Goal: Transaction & Acquisition: Purchase product/service

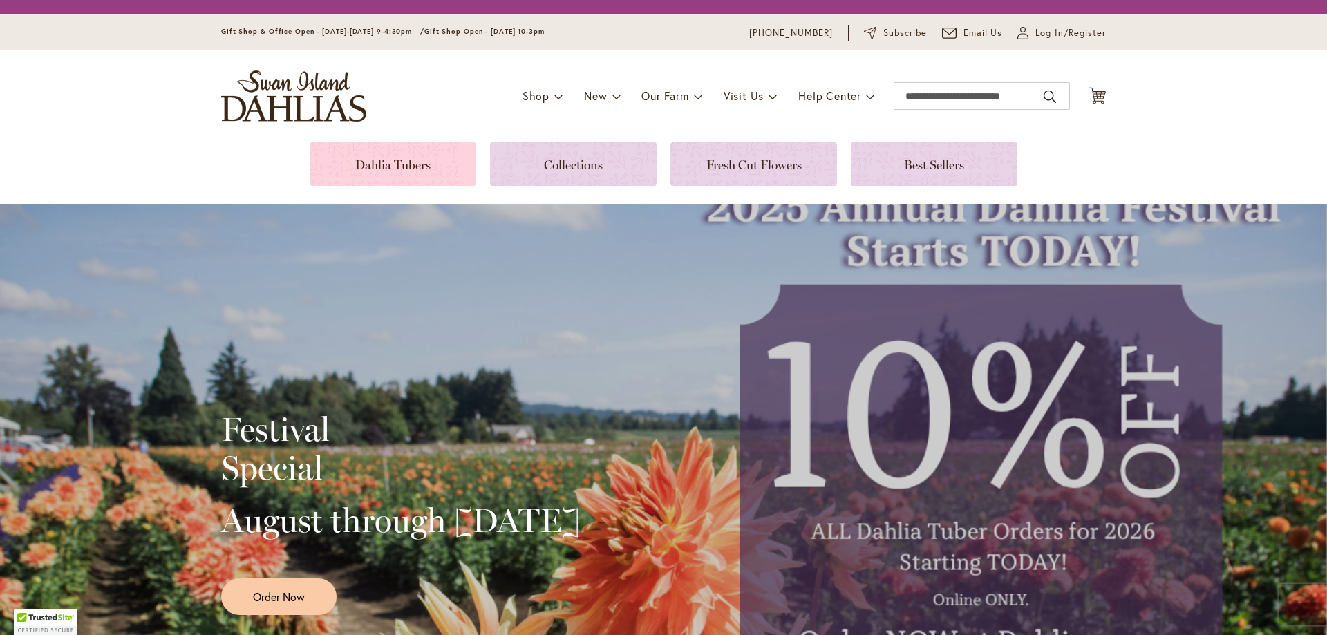
click at [410, 180] on link at bounding box center [393, 164] width 167 height 44
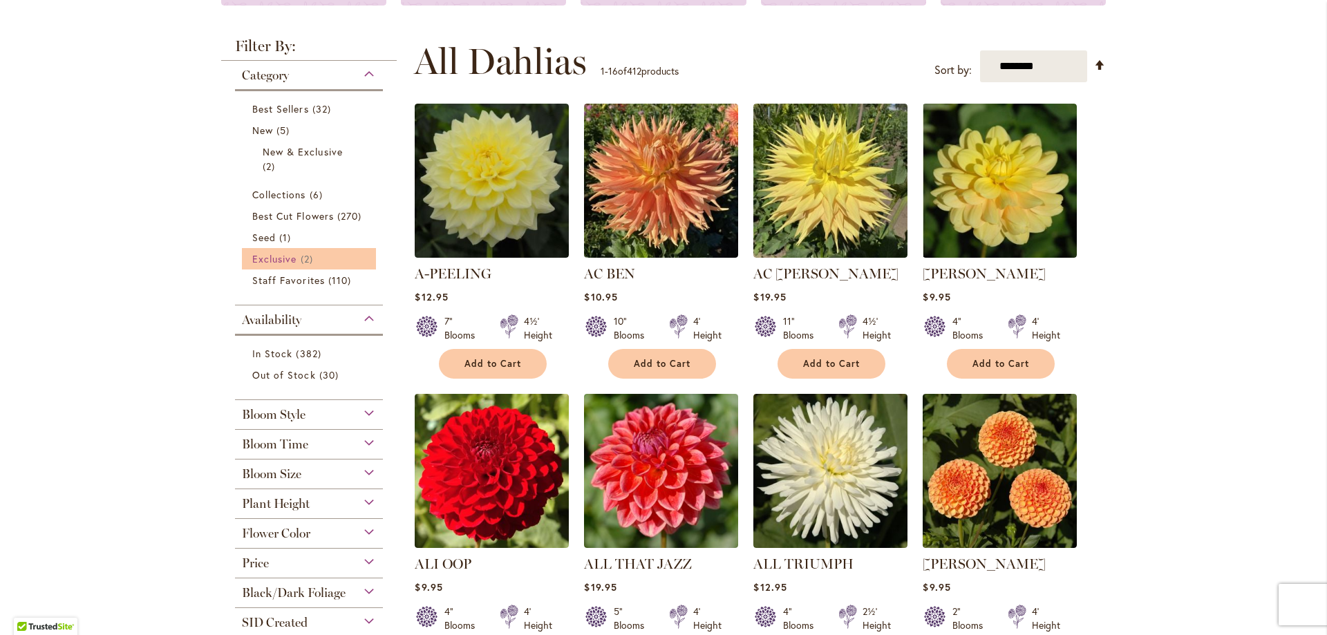
scroll to position [276, 0]
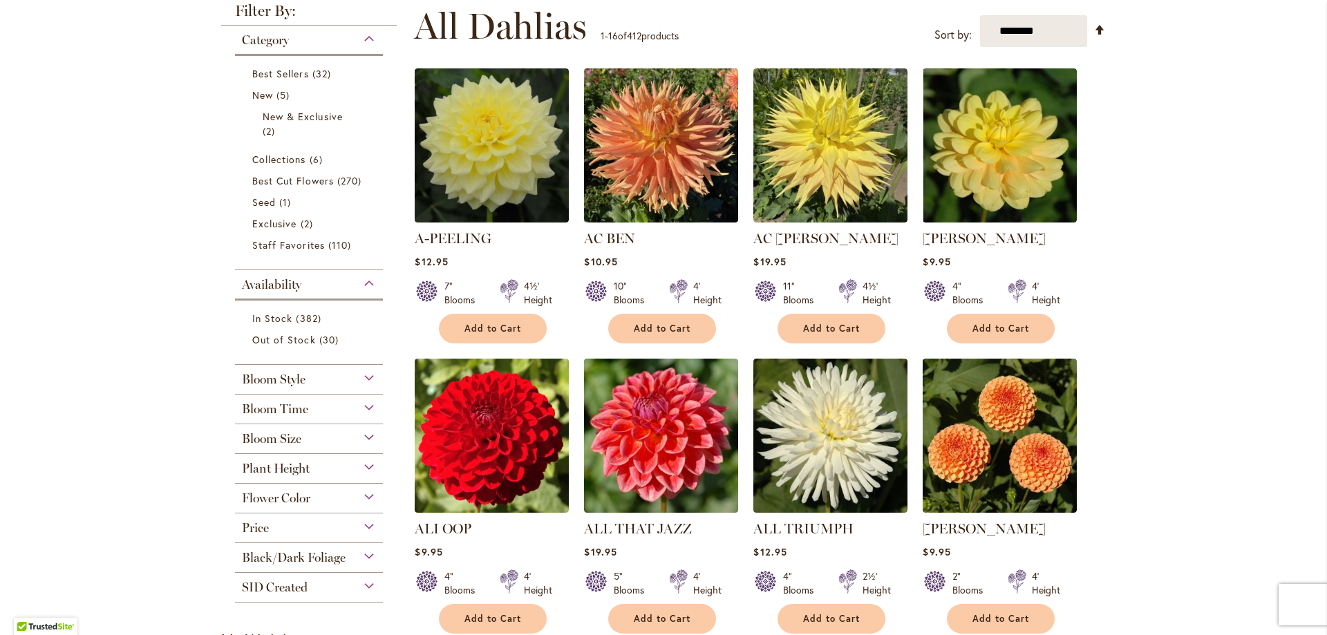
click at [293, 439] on span "Bloom Size" at bounding box center [271, 438] width 59 height 15
click at [323, 508] on span "(A) 8"–10" Blooms" at bounding box center [295, 508] width 87 height 13
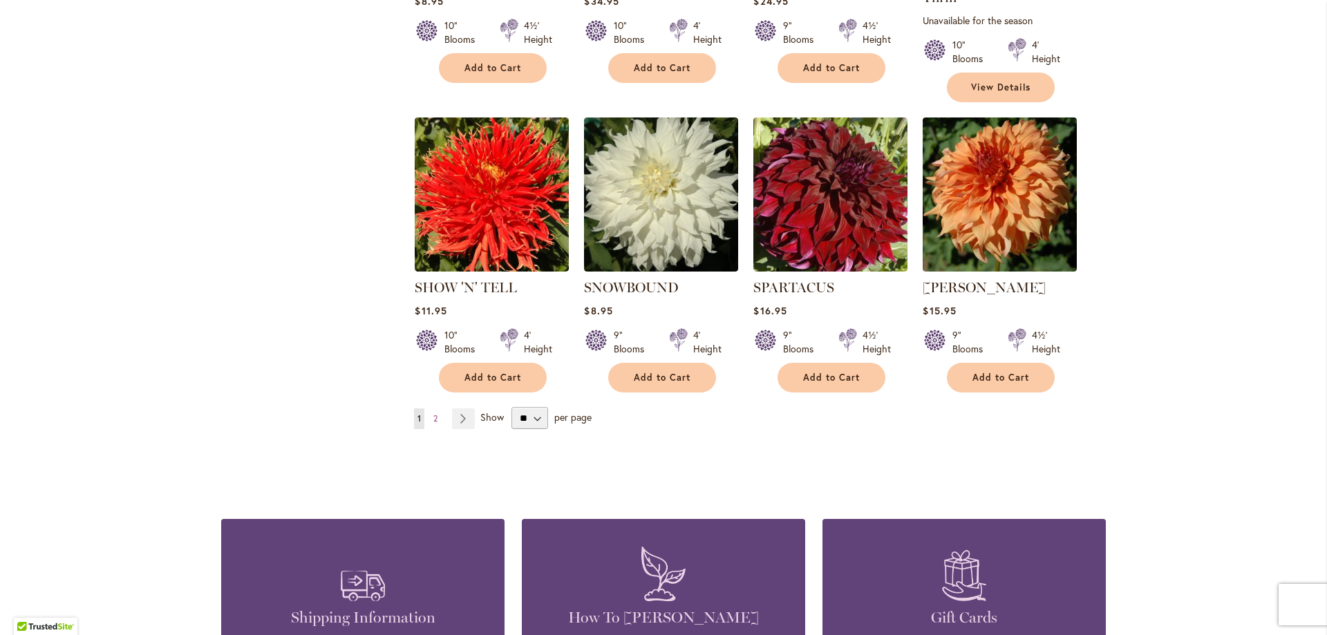
scroll to position [1175, 0]
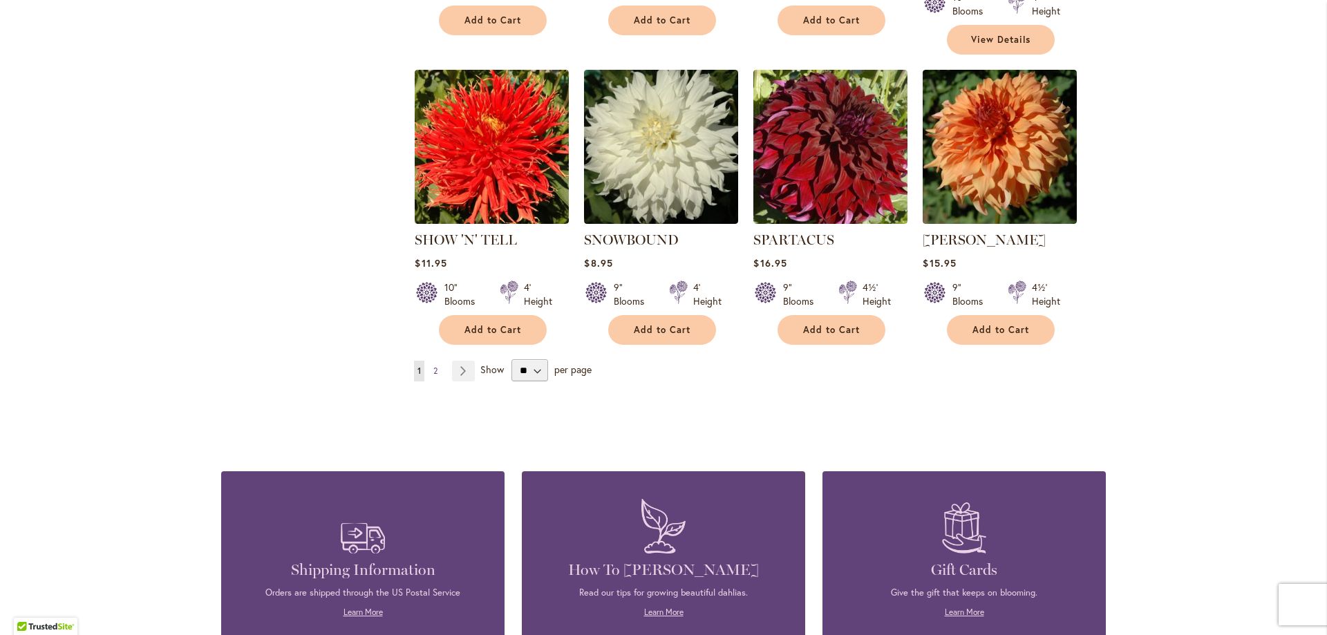
click at [433, 366] on span "2" at bounding box center [435, 371] width 4 height 10
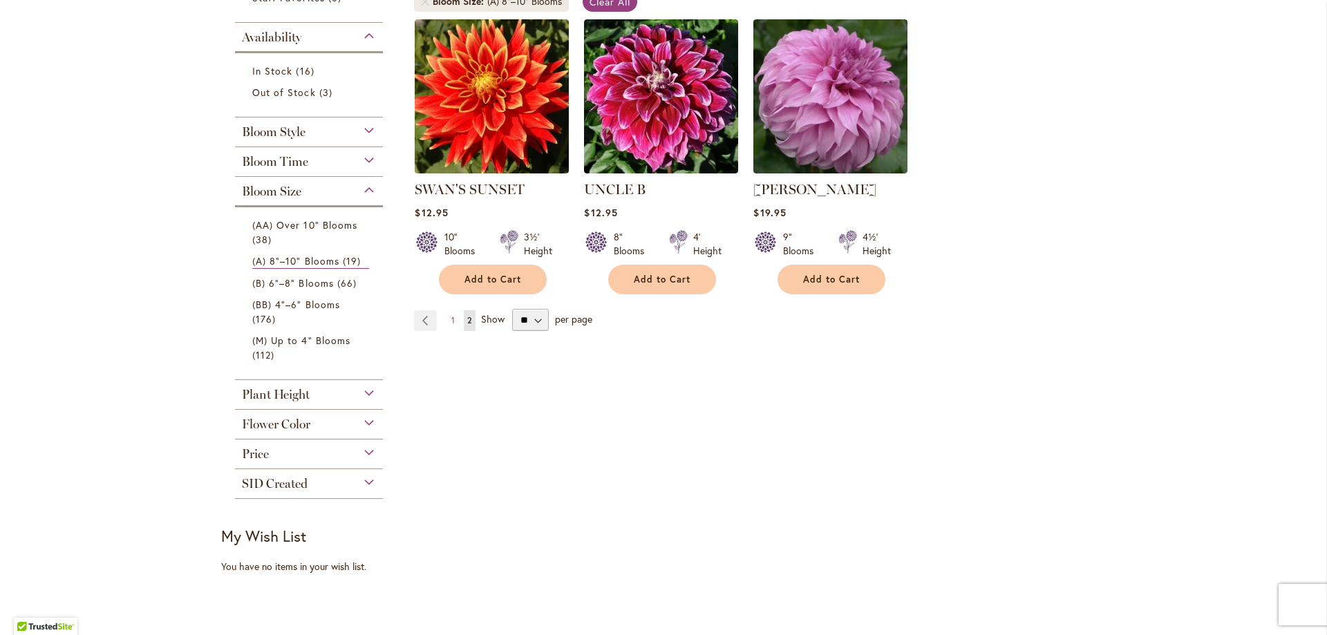
scroll to position [276, 0]
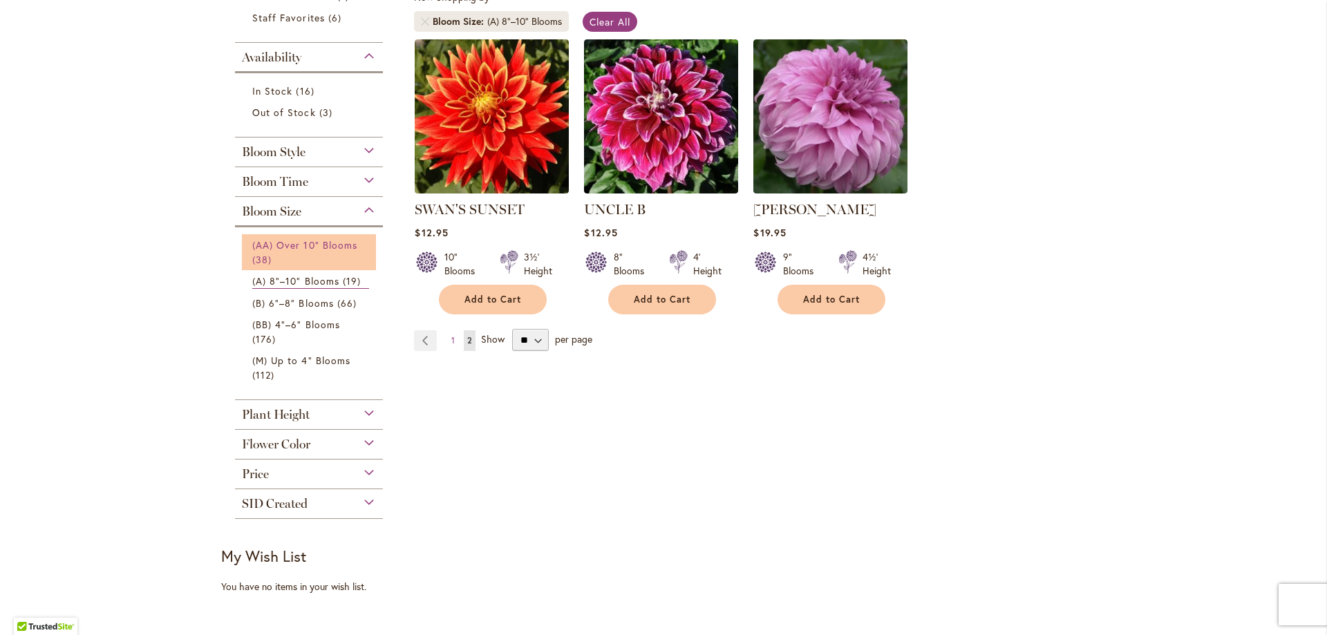
click at [323, 253] on link "(AA) Over 10" Blooms 38 items" at bounding box center [310, 252] width 117 height 29
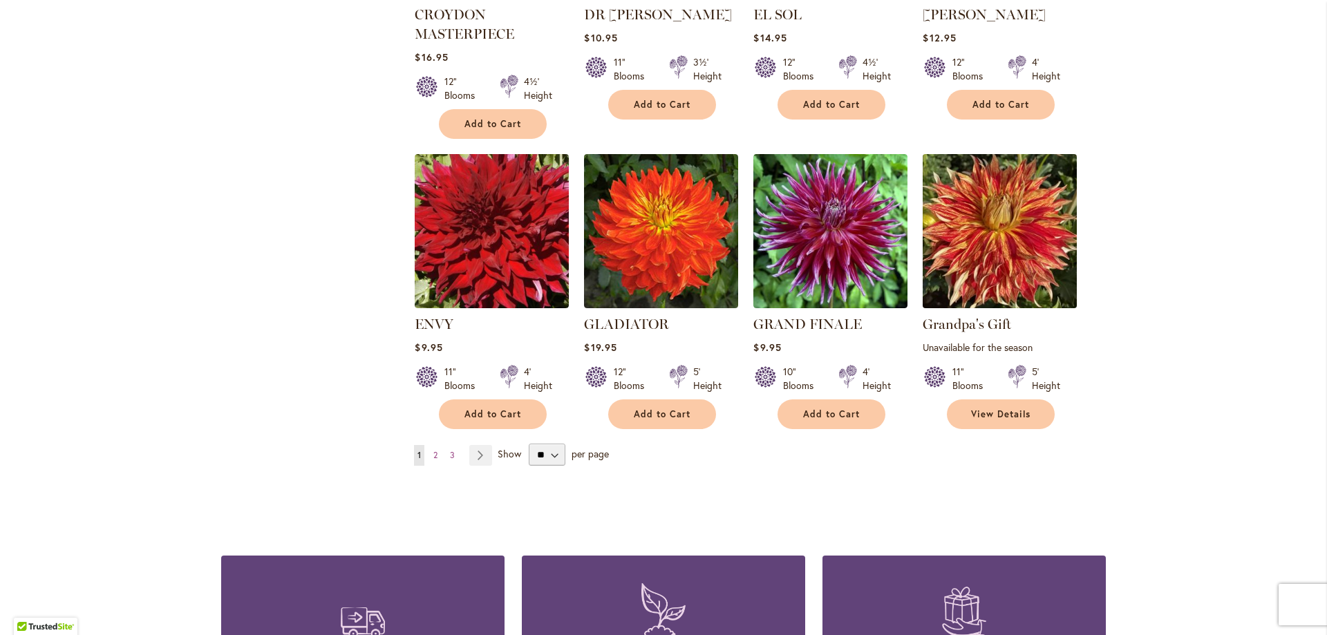
scroll to position [1037, 0]
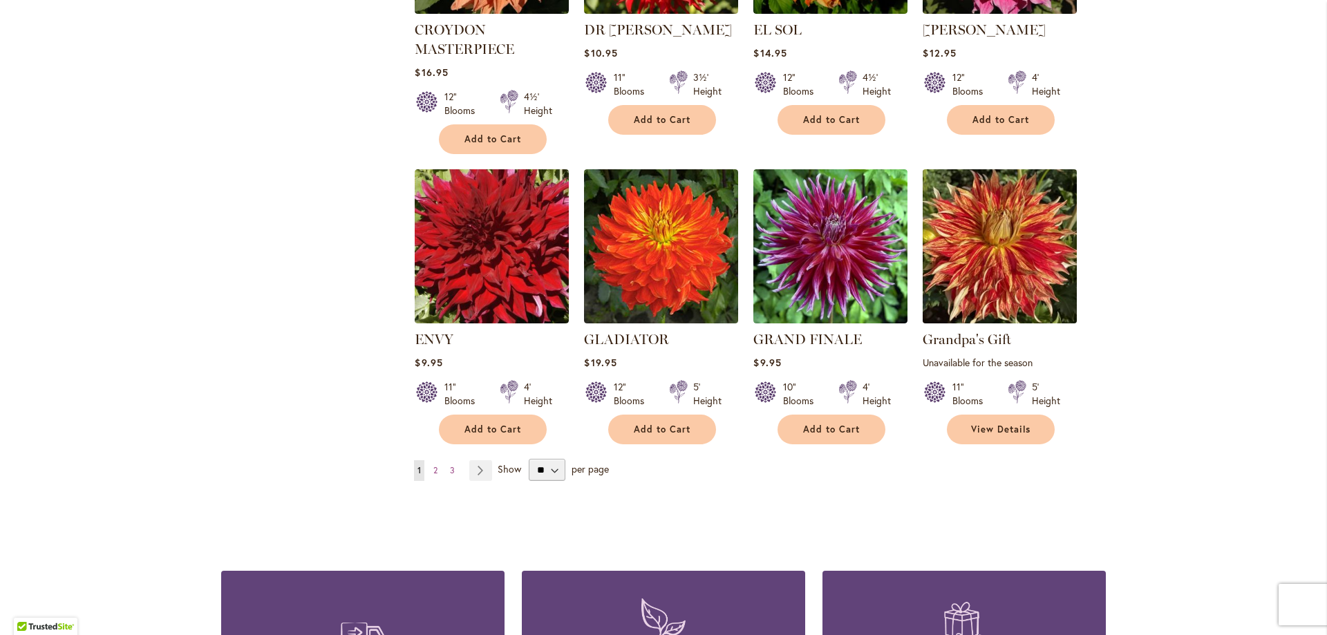
click at [1008, 249] on img at bounding box center [1000, 246] width 162 height 162
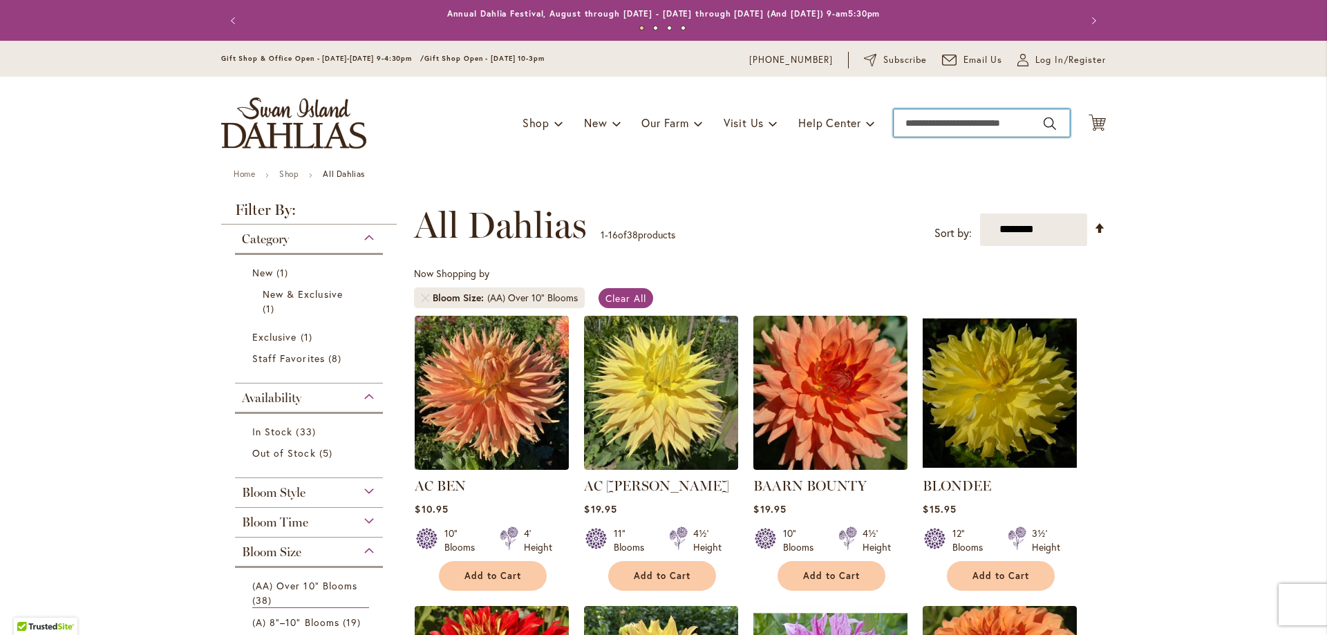
click at [963, 114] on input "Search" at bounding box center [982, 123] width 176 height 28
type input "****"
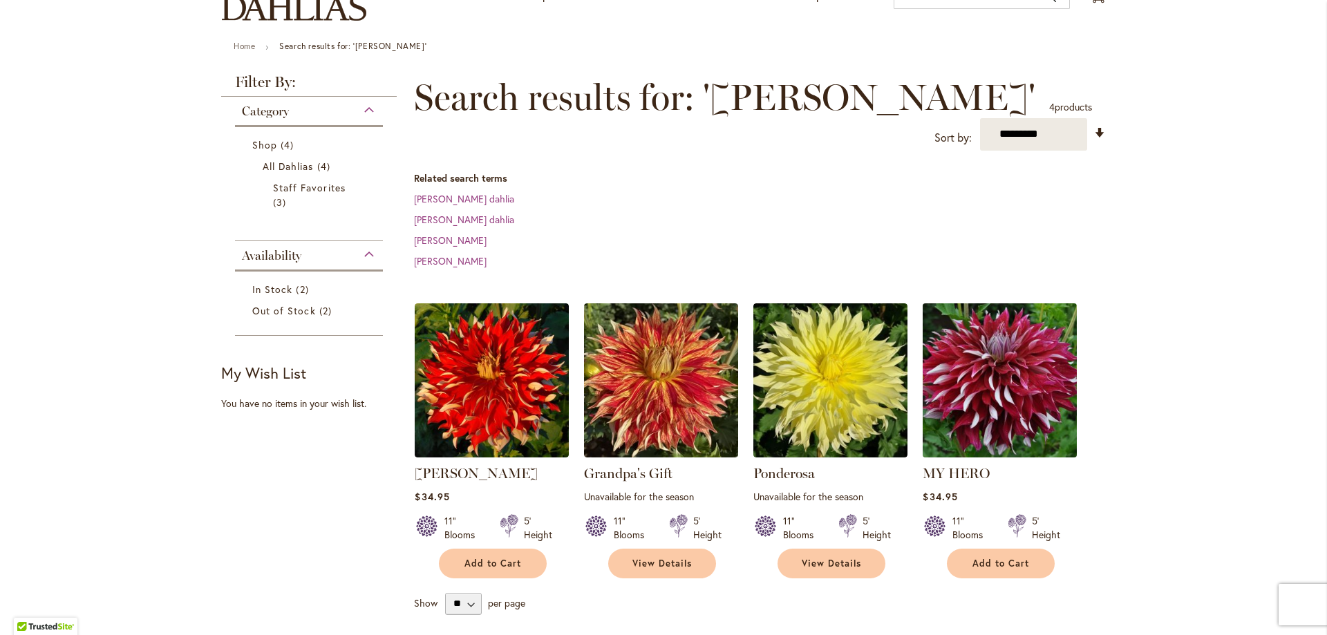
scroll to position [138, 0]
